Goal: Find specific page/section: Find specific page/section

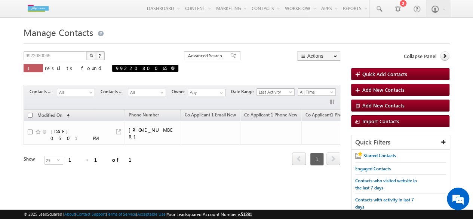
click at [171, 69] on span at bounding box center [173, 68] width 4 height 4
type input "Search Contacts"
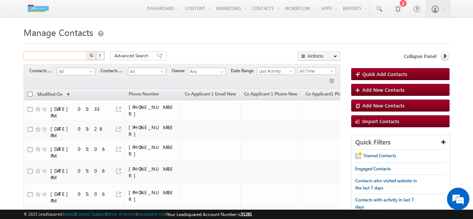
click at [82, 58] on input "text" at bounding box center [56, 55] width 64 height 9
paste input "7506711013"
type input "7506711013"
click at [92, 57] on img "button" at bounding box center [91, 55] width 4 height 4
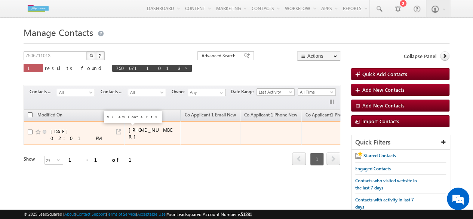
click at [117, 129] on link at bounding box center [118, 131] width 5 height 5
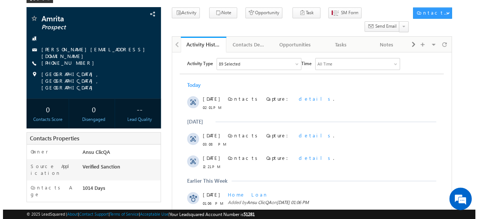
scroll to position [44, 0]
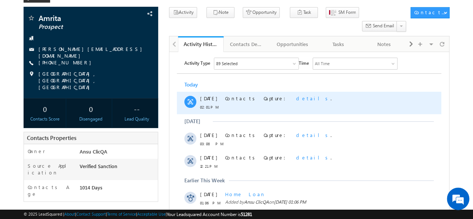
click at [296, 100] on span "details" at bounding box center [313, 98] width 34 height 6
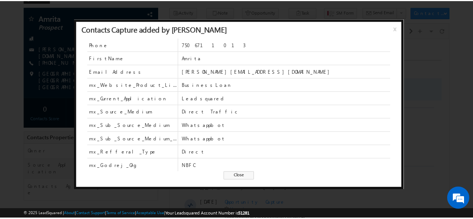
scroll to position [0, 0]
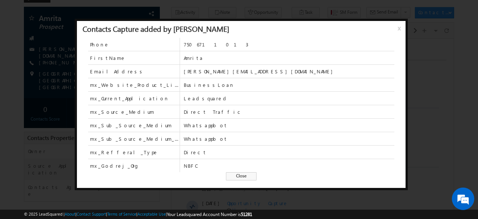
click at [399, 31] on span "x" at bounding box center [401, 30] width 6 height 13
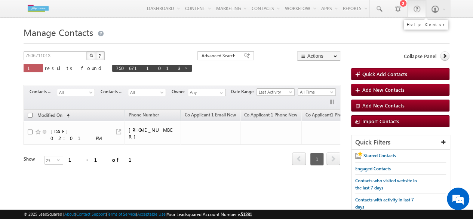
click at [417, 6] on span at bounding box center [416, 8] width 7 height 7
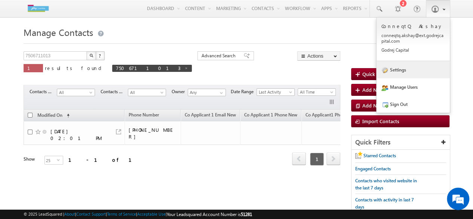
click at [404, 70] on link "Settings" at bounding box center [412, 69] width 73 height 17
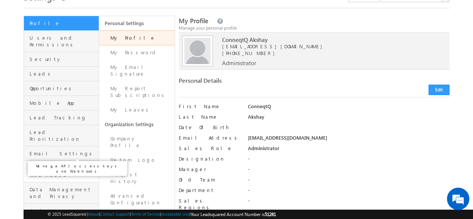
click at [57, 164] on span "API and Webhooks" at bounding box center [63, 170] width 67 height 13
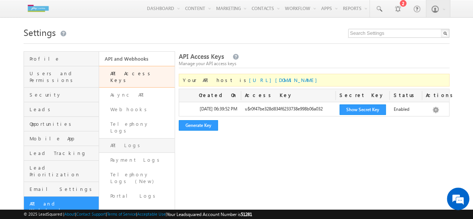
click at [129, 138] on link "API Logs" at bounding box center [136, 145] width 75 height 15
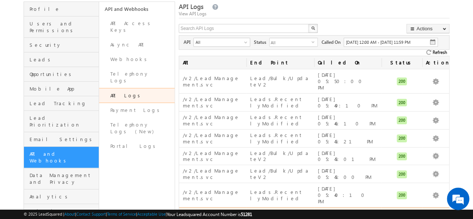
scroll to position [58, 0]
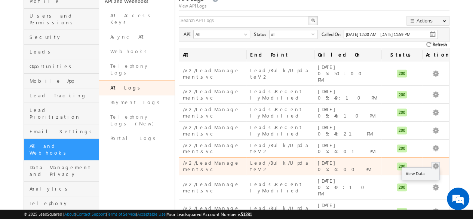
click at [434, 162] on button "button" at bounding box center [435, 165] width 7 height 7
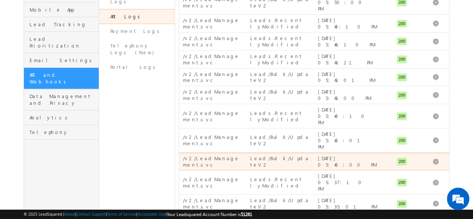
scroll to position [131, 0]
